Goal: Find specific page/section: Find specific page/section

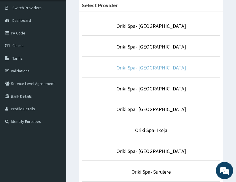
scroll to position [44, 0]
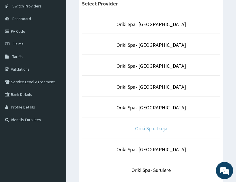
click at [156, 127] on link "Oriki Spa- Ikeja" at bounding box center [151, 128] width 32 height 7
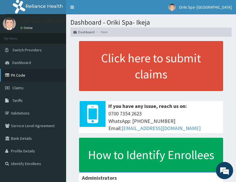
click at [16, 74] on link "PA Code" at bounding box center [33, 75] width 66 height 13
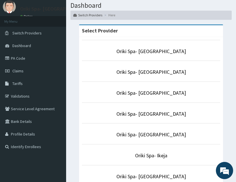
scroll to position [18, 0]
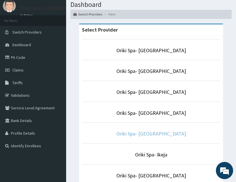
click at [149, 135] on link "Oriki Spa- [GEOGRAPHIC_DATA]" at bounding box center [151, 134] width 70 height 7
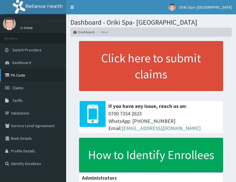
click at [30, 77] on link "PA Code" at bounding box center [33, 75] width 66 height 13
